Goal: Transaction & Acquisition: Purchase product/service

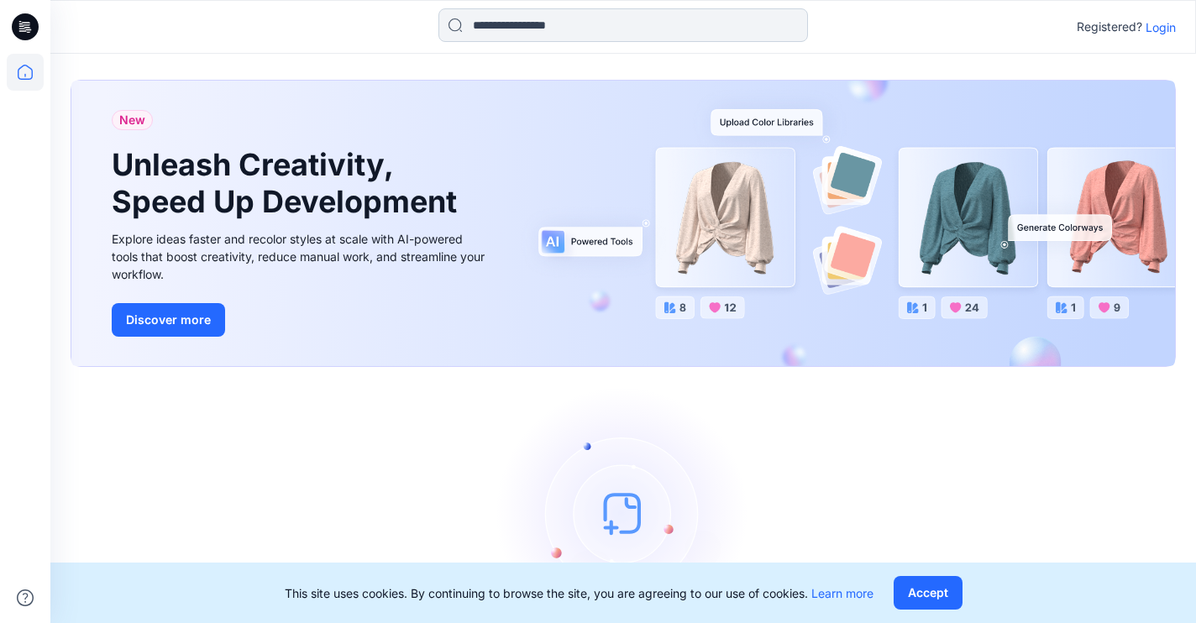
scroll to position [9, 0]
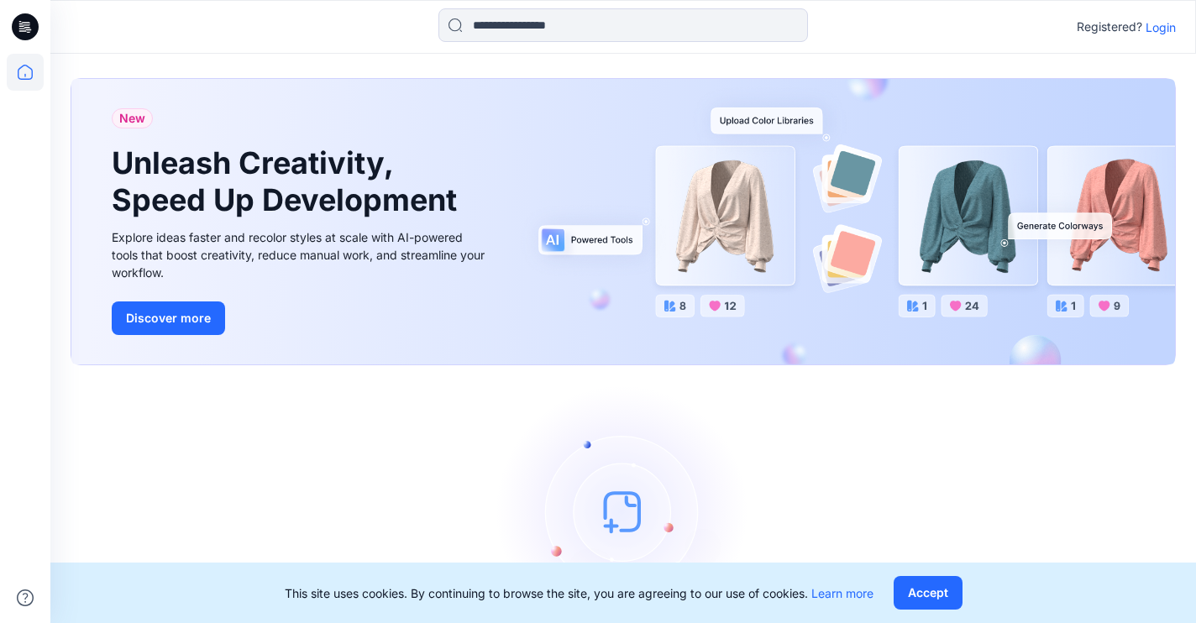
click at [1146, 43] on div "Registered? Login" at bounding box center [622, 26] width 1144 height 37
click at [1151, 26] on p "Login" at bounding box center [1160, 27] width 30 height 18
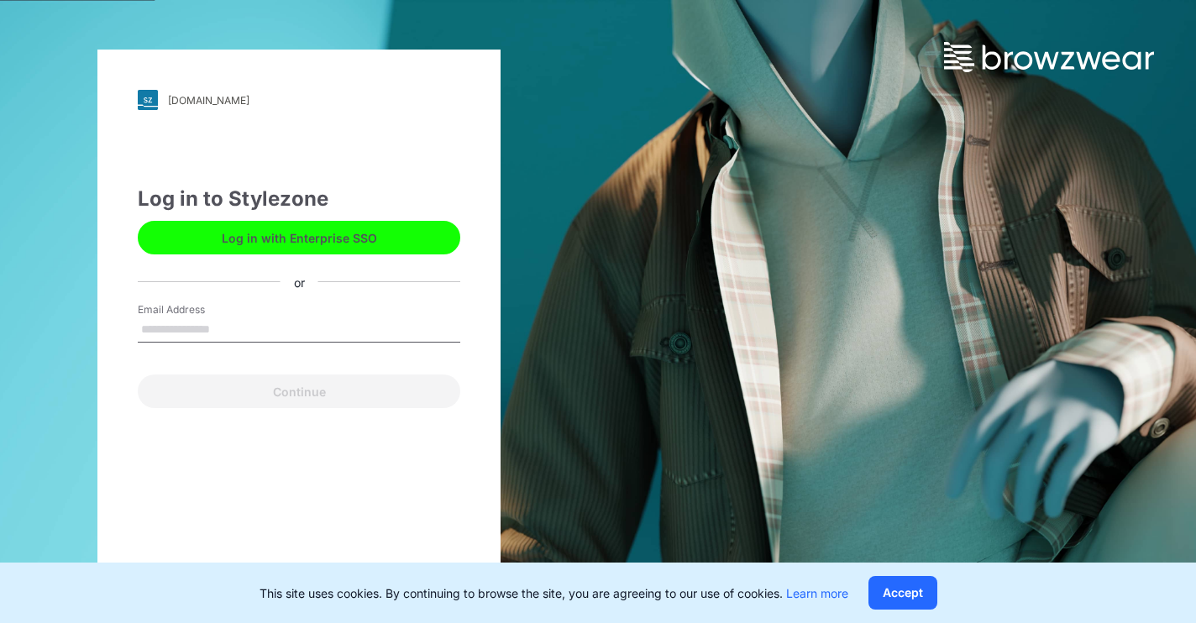
type input "**********"
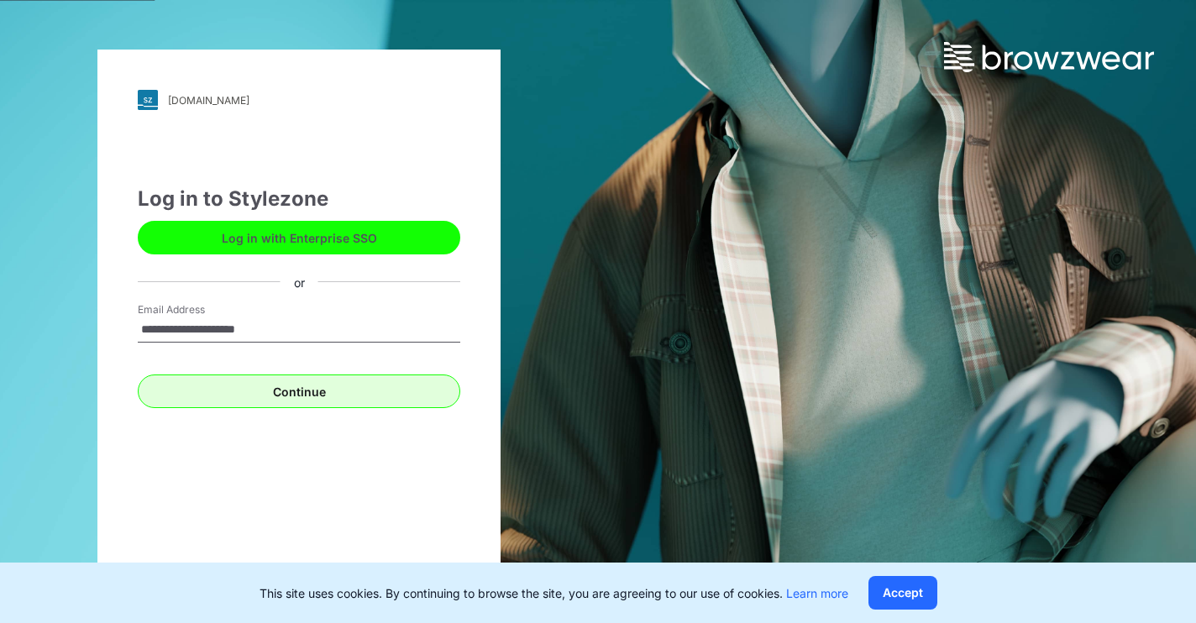
click at [275, 382] on button "Continue" at bounding box center [299, 391] width 322 height 34
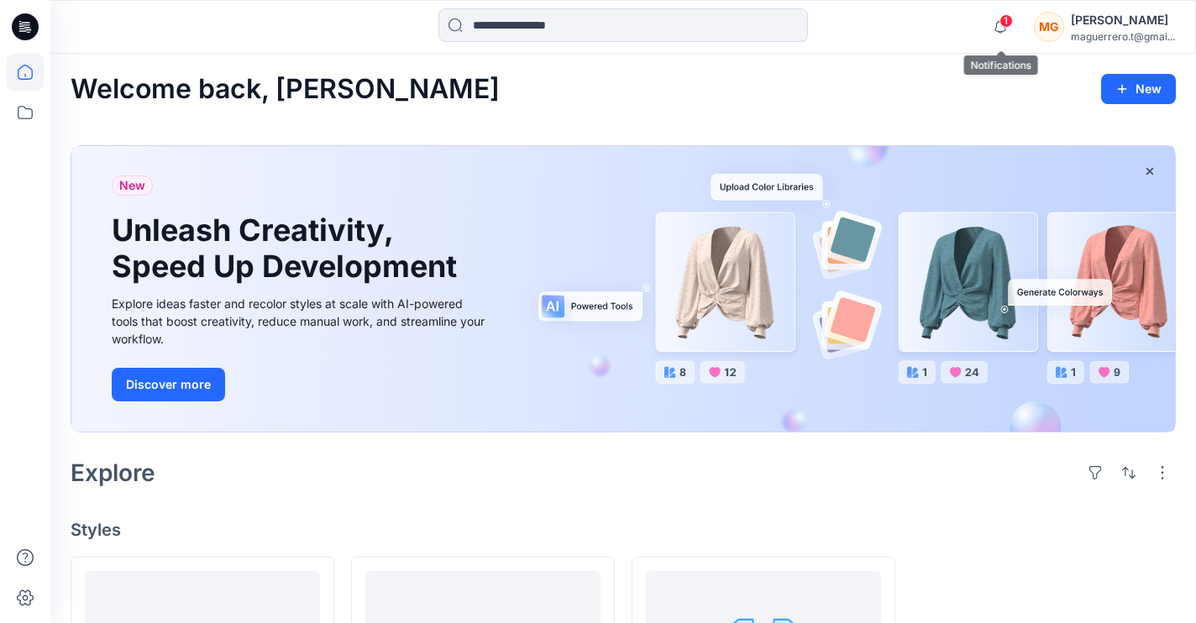
click at [1004, 24] on span "1" at bounding box center [1005, 20] width 13 height 13
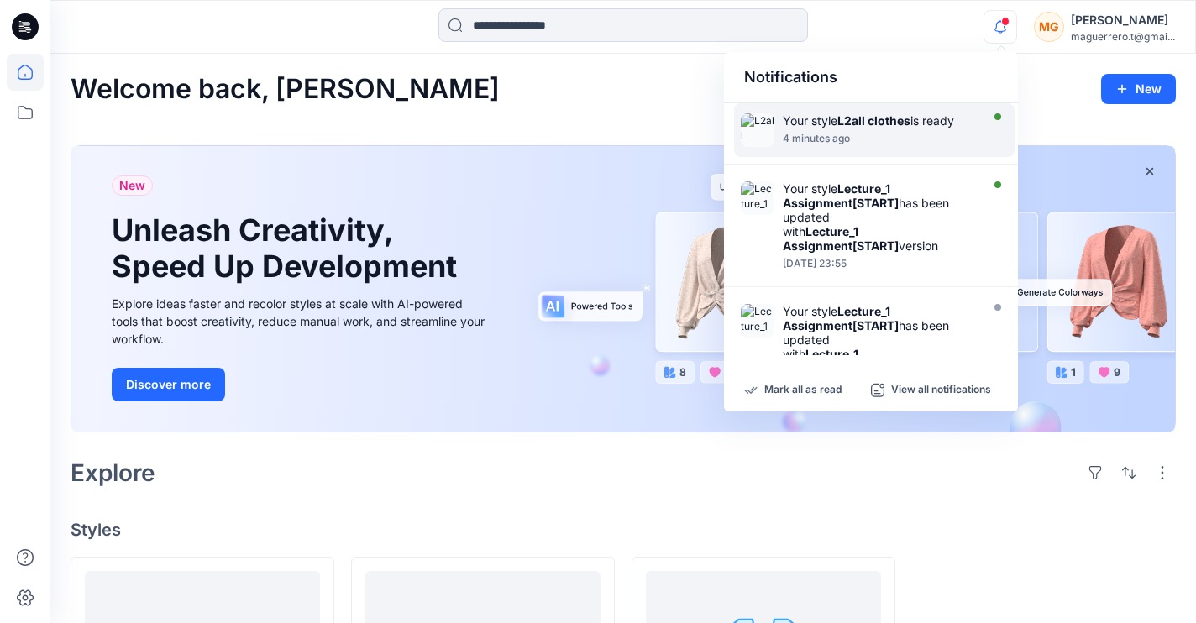
click at [934, 135] on div "4 minutes ago" at bounding box center [878, 139] width 193 height 12
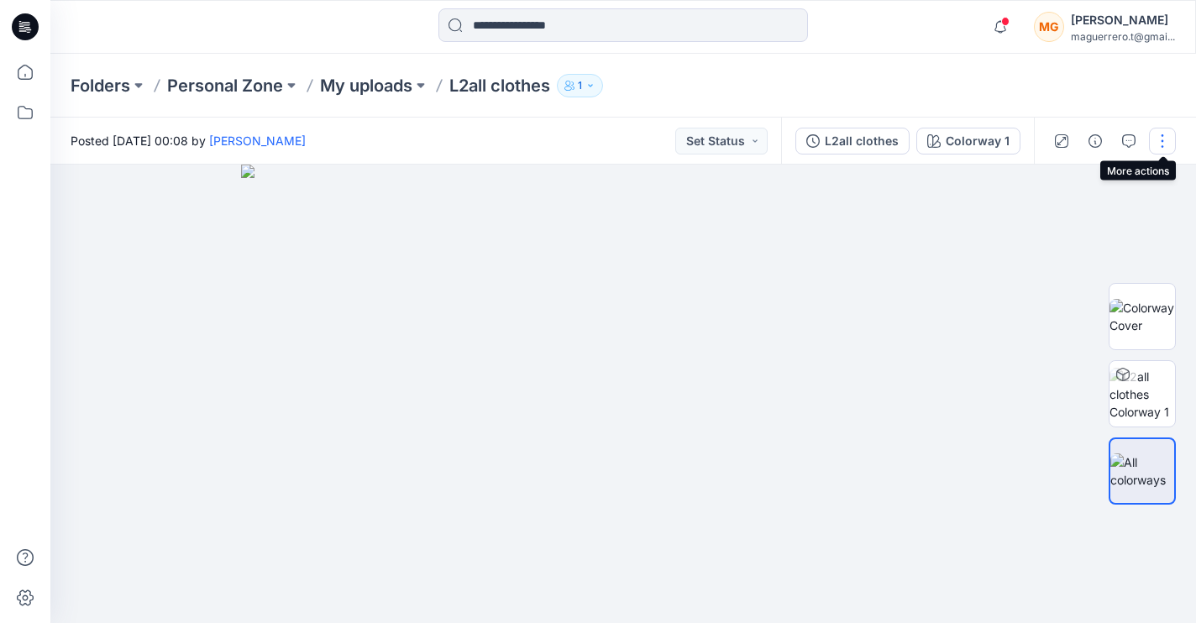
click at [1160, 146] on button "button" at bounding box center [1162, 141] width 27 height 27
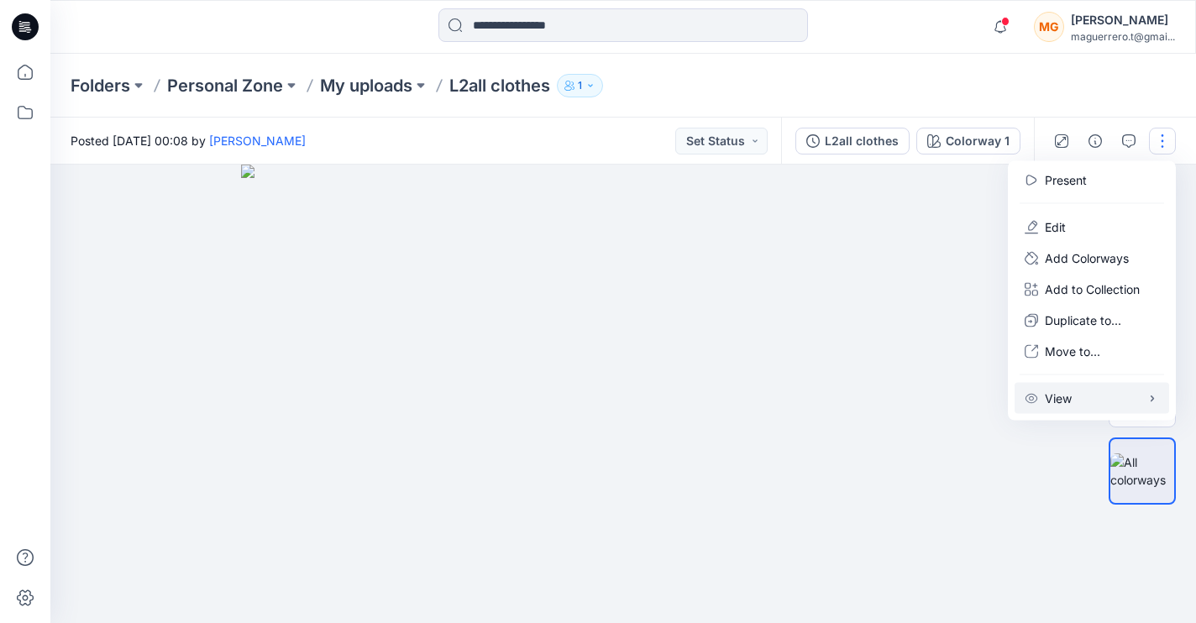
click at [1088, 402] on button "View" at bounding box center [1091, 398] width 154 height 31
click at [877, 269] on img at bounding box center [623, 394] width 764 height 458
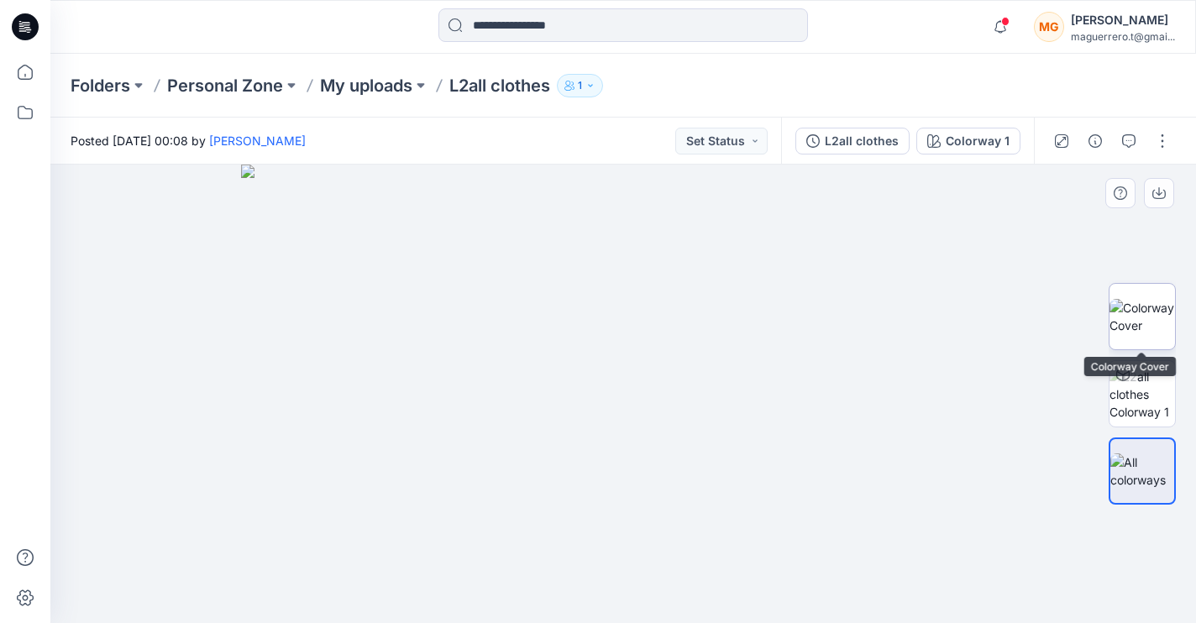
click at [1158, 333] on img at bounding box center [1141, 316] width 65 height 35
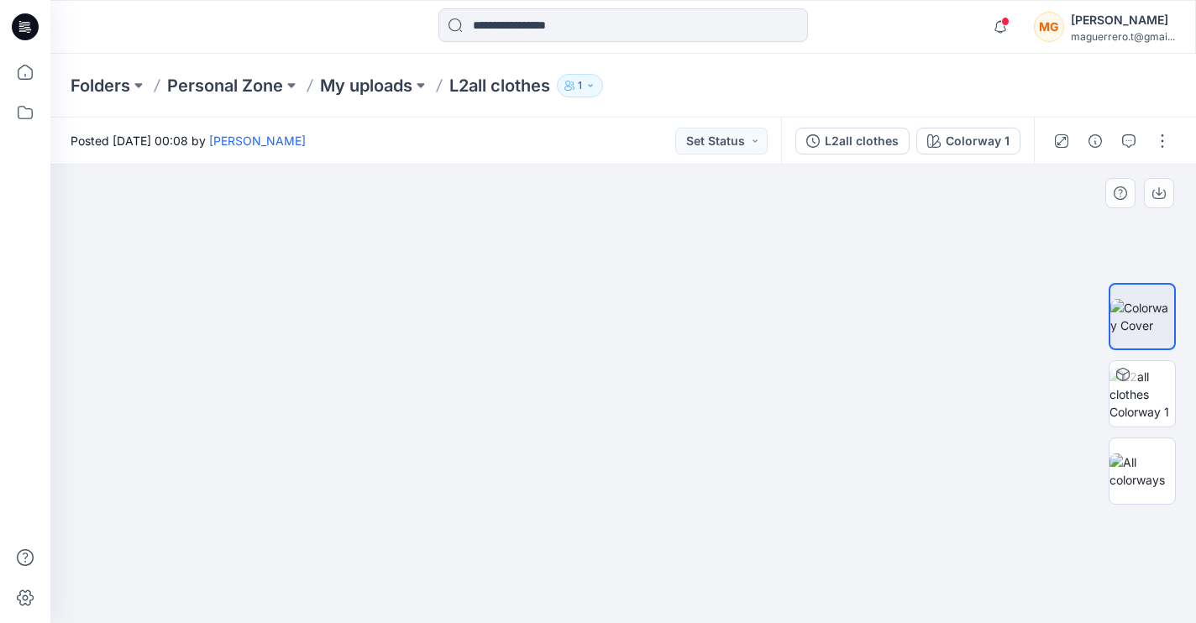
click at [782, 391] on div at bounding box center [622, 394] width 1145 height 458
drag, startPoint x: 778, startPoint y: 391, endPoint x: 567, endPoint y: 387, distance: 211.6
click at [568, 391] on div at bounding box center [622, 394] width 1145 height 458
drag, startPoint x: 524, startPoint y: 438, endPoint x: 526, endPoint y: 243, distance: 195.6
click at [526, 243] on img at bounding box center [623, 343] width 259 height 557
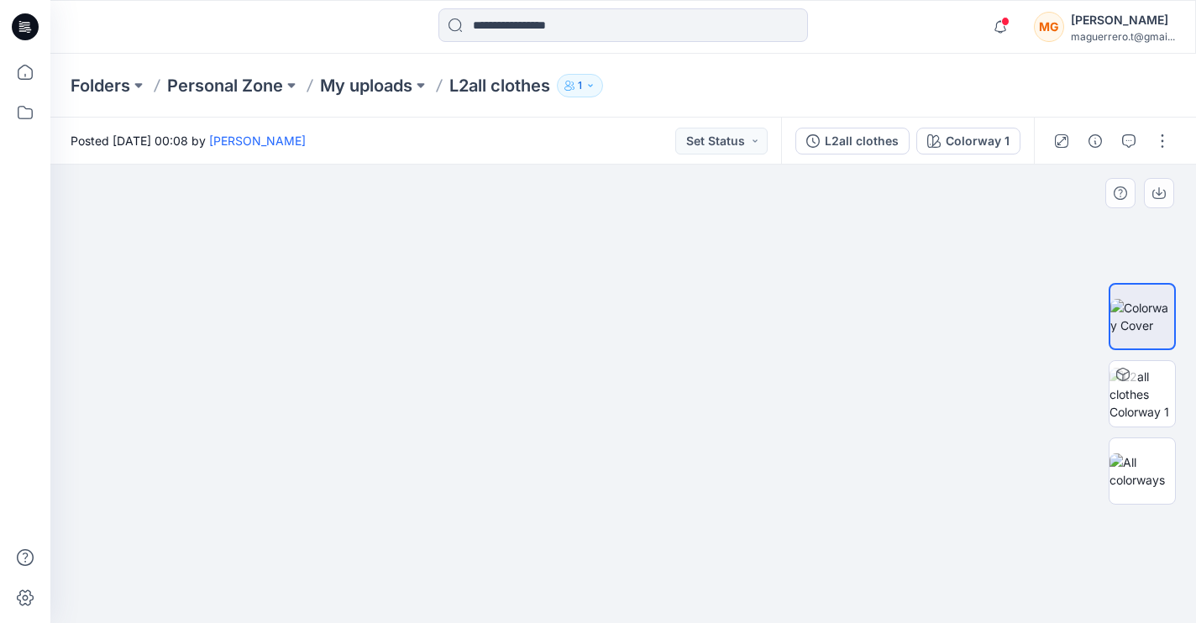
click at [428, 587] on div at bounding box center [622, 394] width 1145 height 458
click at [1155, 386] on img at bounding box center [1141, 394] width 65 height 53
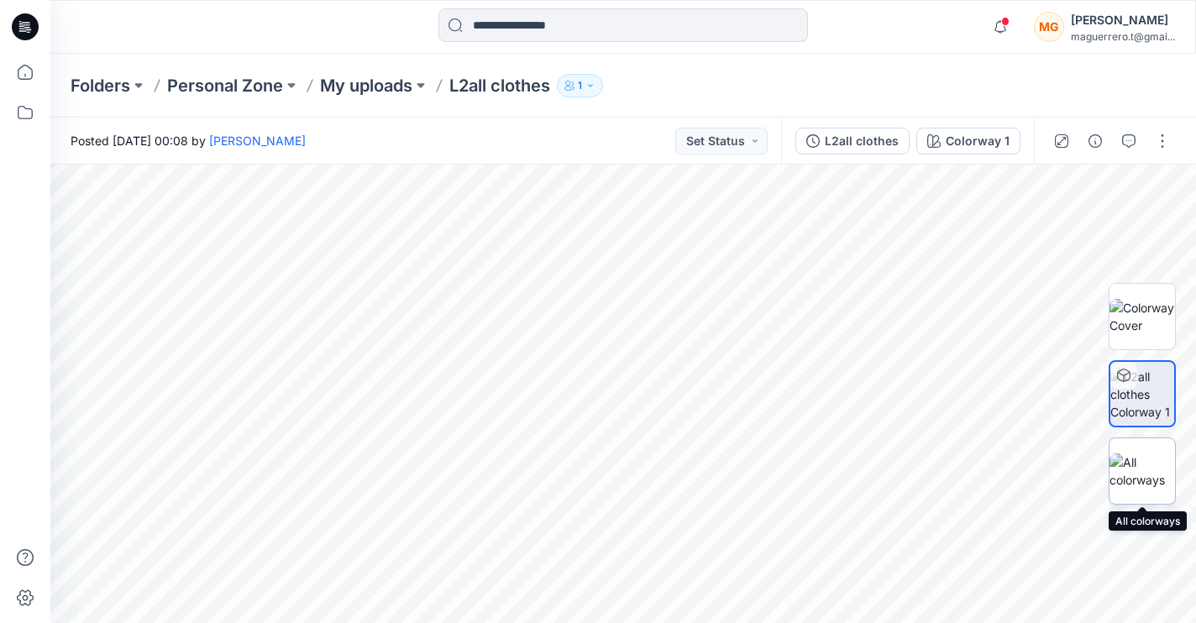
click at [1152, 458] on img at bounding box center [1141, 470] width 65 height 35
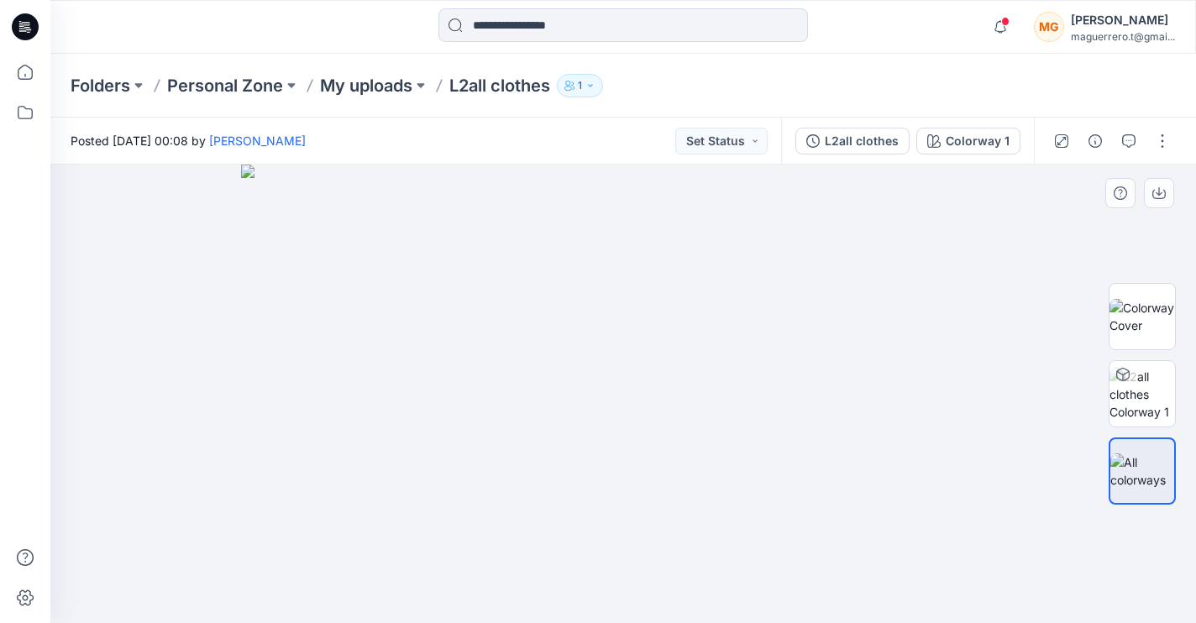
click at [797, 348] on img at bounding box center [623, 394] width 764 height 458
click at [767, 290] on img at bounding box center [623, 394] width 764 height 458
click at [1167, 197] on button "button" at bounding box center [1158, 193] width 30 height 30
click at [1139, 310] on img at bounding box center [1141, 316] width 65 height 35
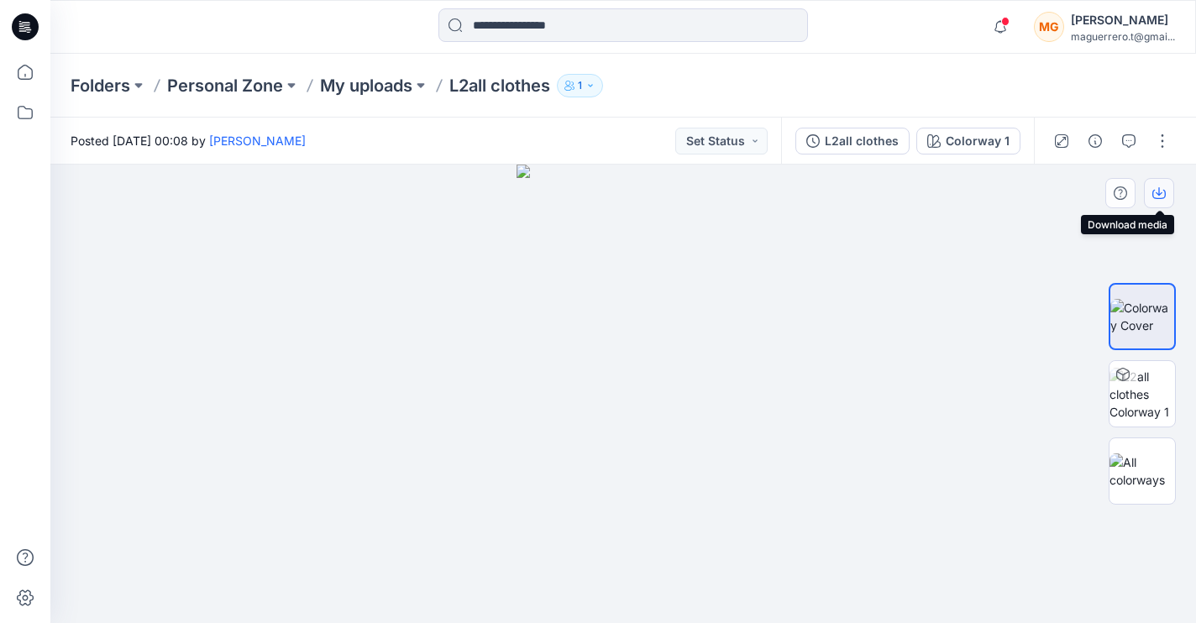
click at [1154, 193] on icon "button" at bounding box center [1158, 192] width 13 height 13
click at [1138, 380] on img at bounding box center [1141, 394] width 65 height 53
